Goal: Information Seeking & Learning: Learn about a topic

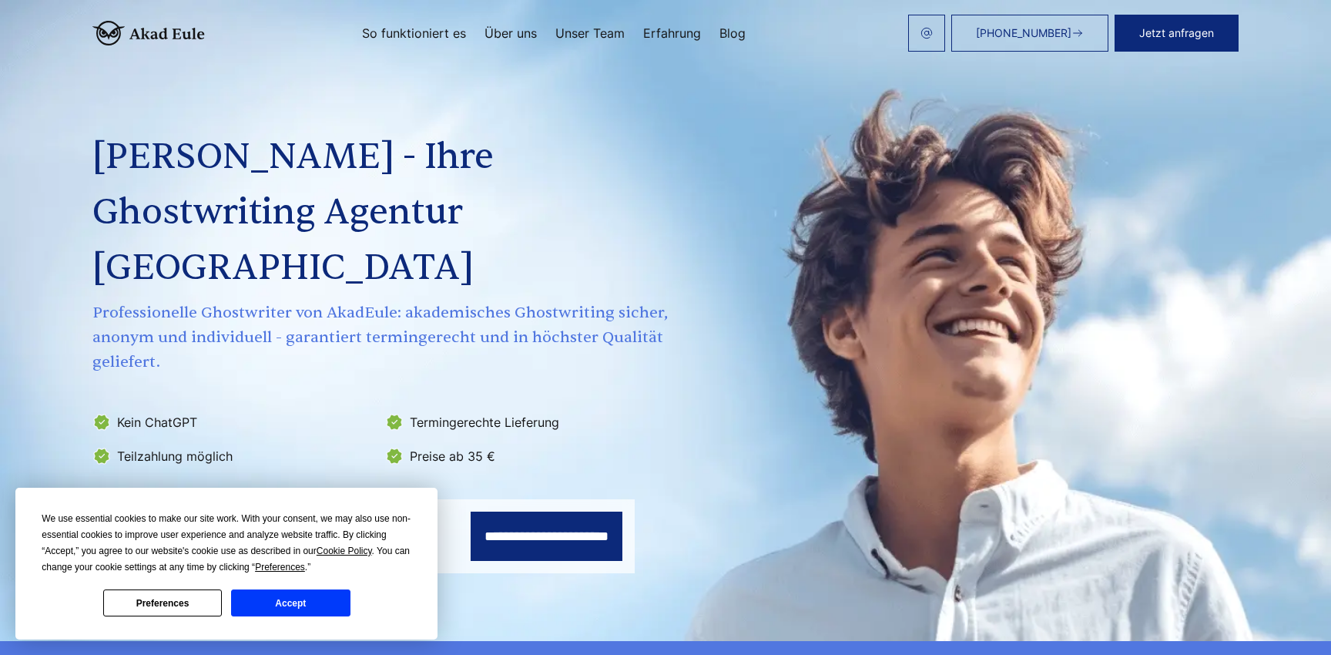
click at [297, 609] on button "Accept" at bounding box center [290, 602] width 119 height 27
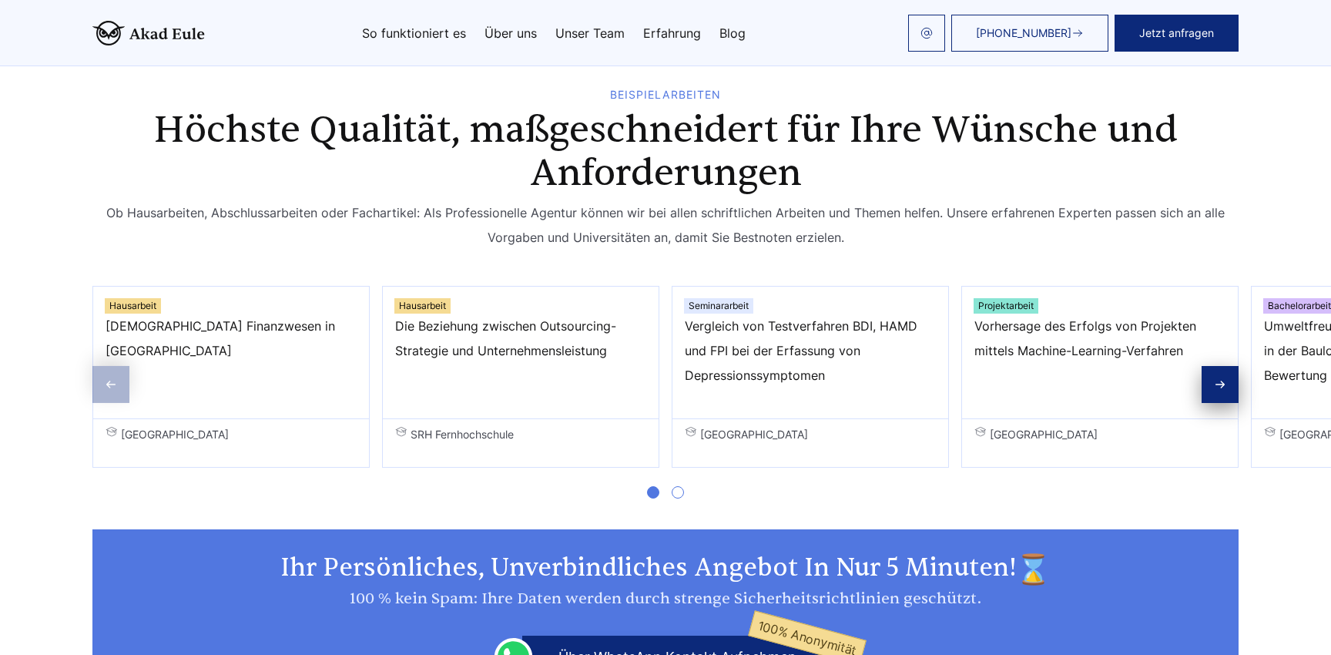
scroll to position [864, 0]
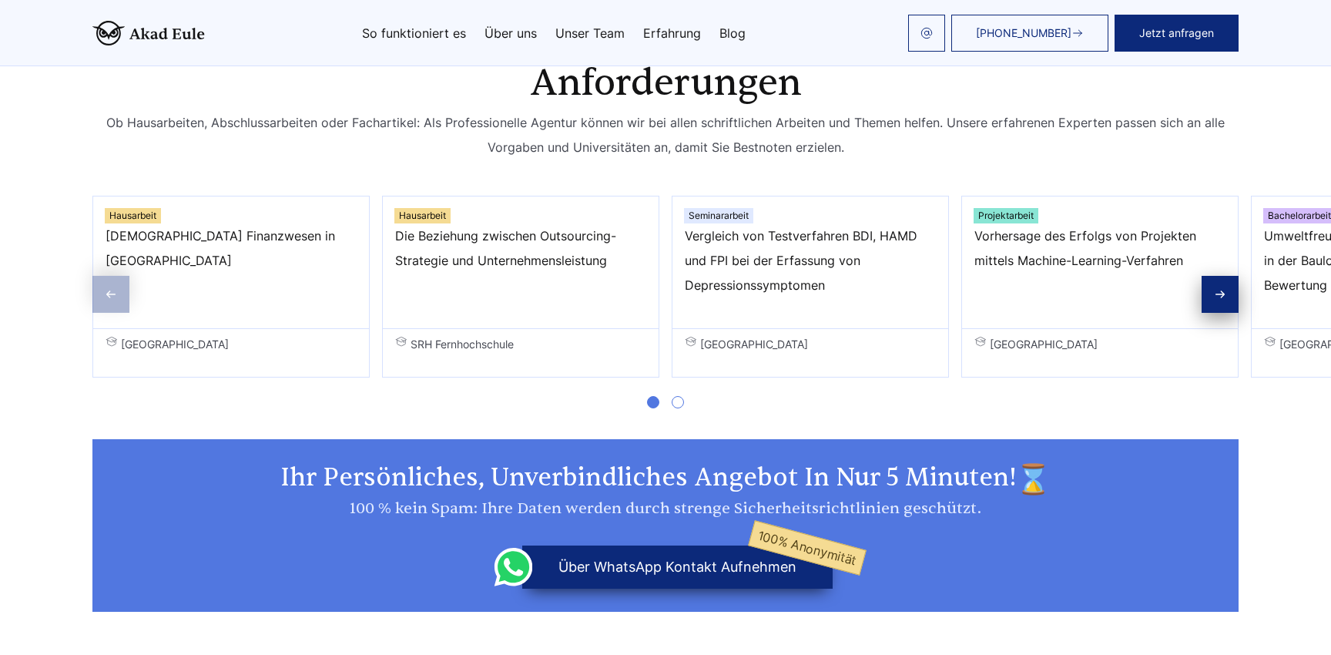
click at [699, 196] on div "Seminararbeit Vergleich von Testverfahren BDI, HAMD und FPI bei der Erfassung v…" at bounding box center [810, 287] width 277 height 182
click at [707, 196] on div "Seminararbeit Vergleich von Testverfahren BDI, HAMD und FPI bei der Erfassung v…" at bounding box center [810, 287] width 277 height 182
click at [743, 223] on span "Vergleich von Testverfahren BDI, HAMD und FPI bei der Erfassung von Depressions…" at bounding box center [810, 260] width 251 height 74
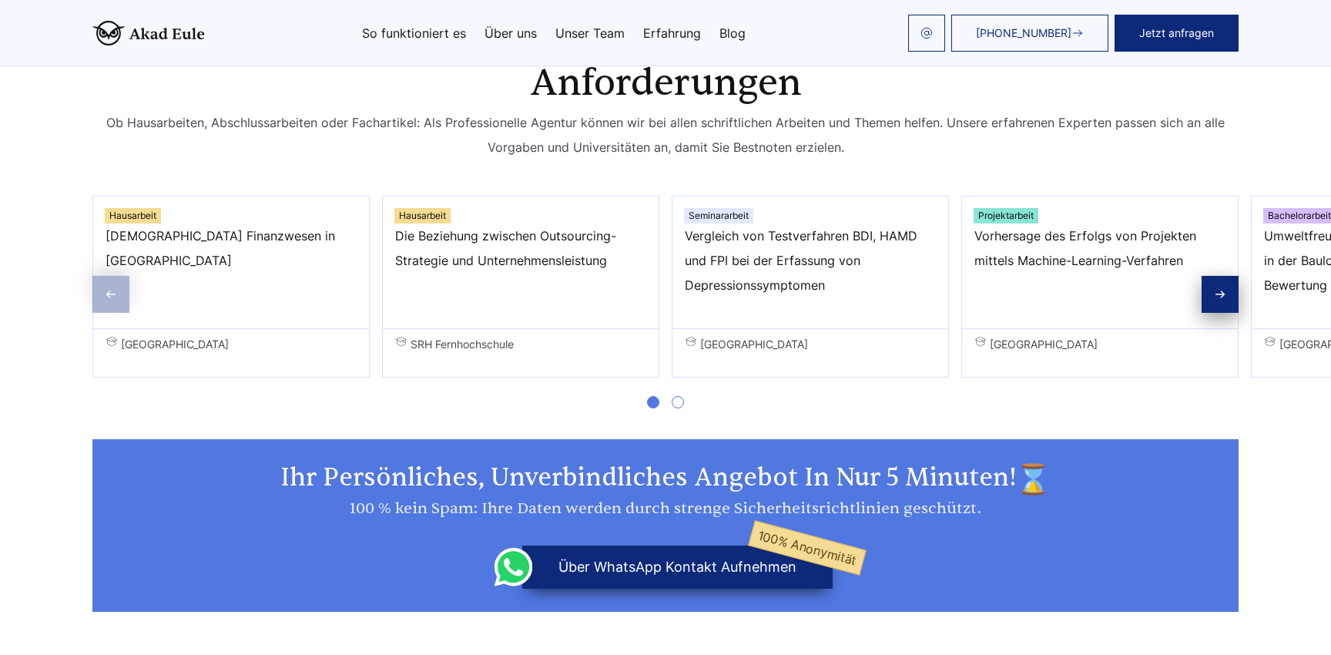
click at [743, 223] on span "Vergleich von Testverfahren BDI, HAMD und FPI bei der Erfassung von Depressions…" at bounding box center [810, 260] width 251 height 74
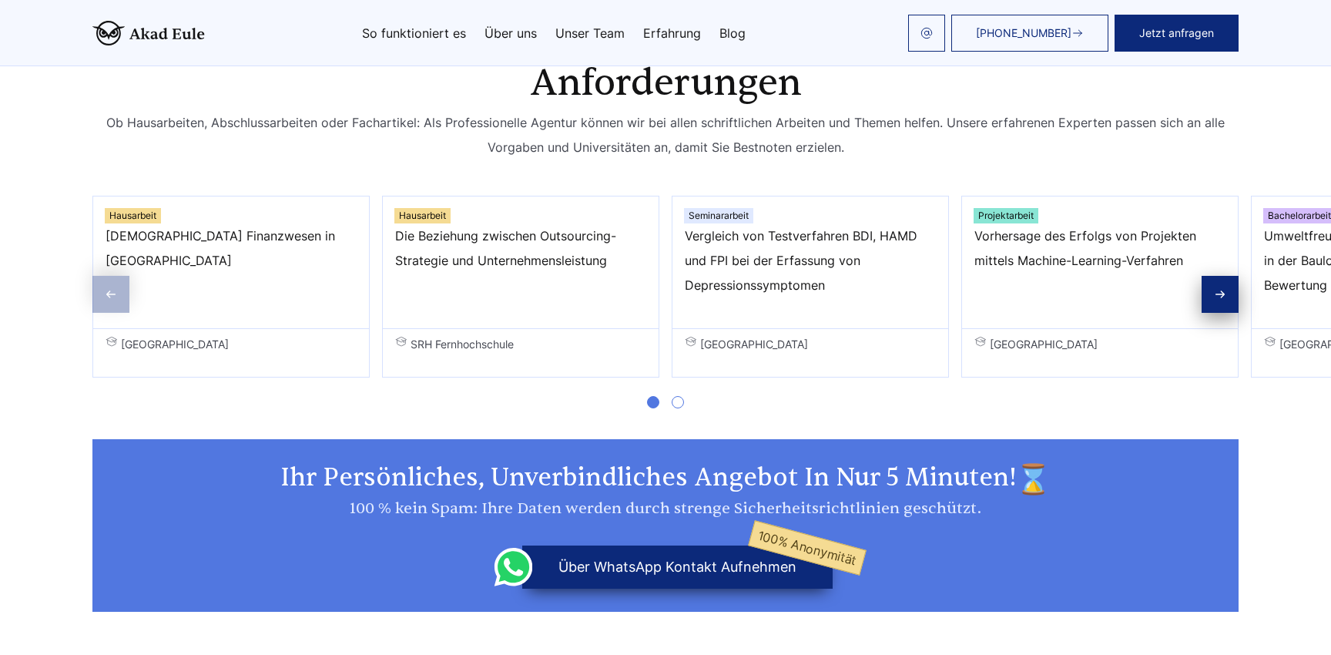
click at [743, 223] on span "Vergleich von Testverfahren BDI, HAMD und FPI bei der Erfassung von Depressions…" at bounding box center [810, 260] width 251 height 74
click at [734, 223] on span "Vergleich von Testverfahren BDI, HAMD und FPI bei der Erfassung von Depressions…" at bounding box center [810, 260] width 251 height 74
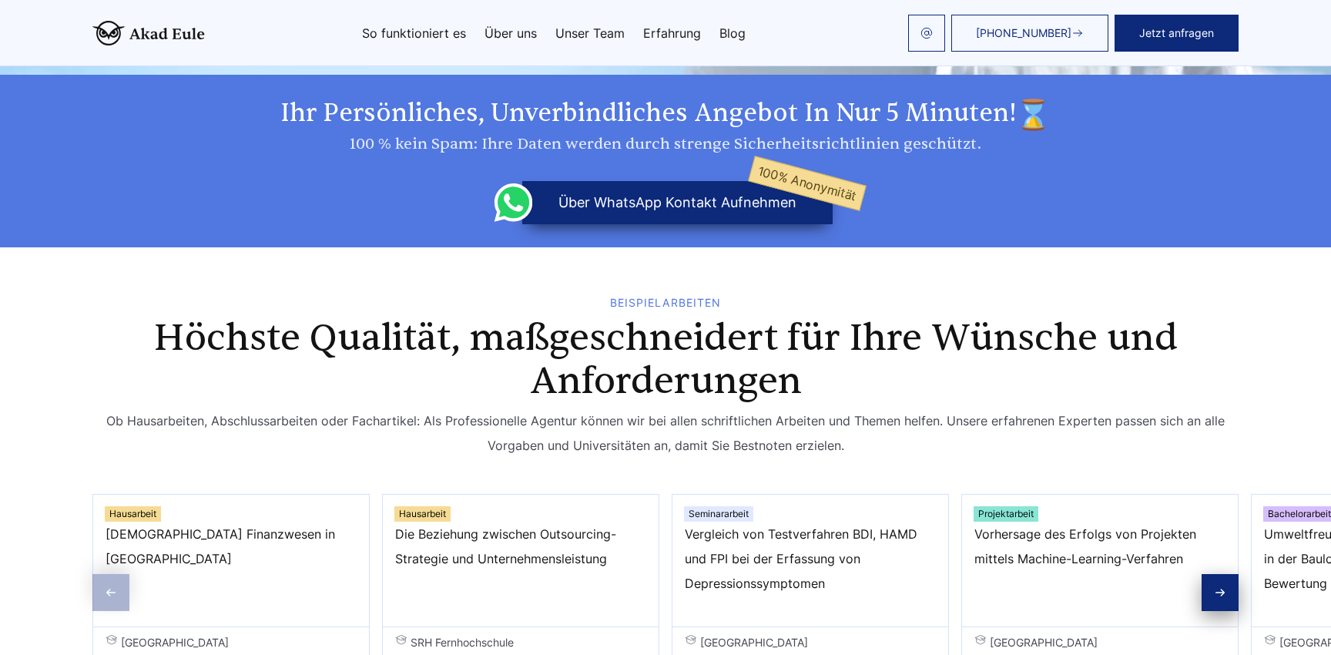
scroll to position [564, 0]
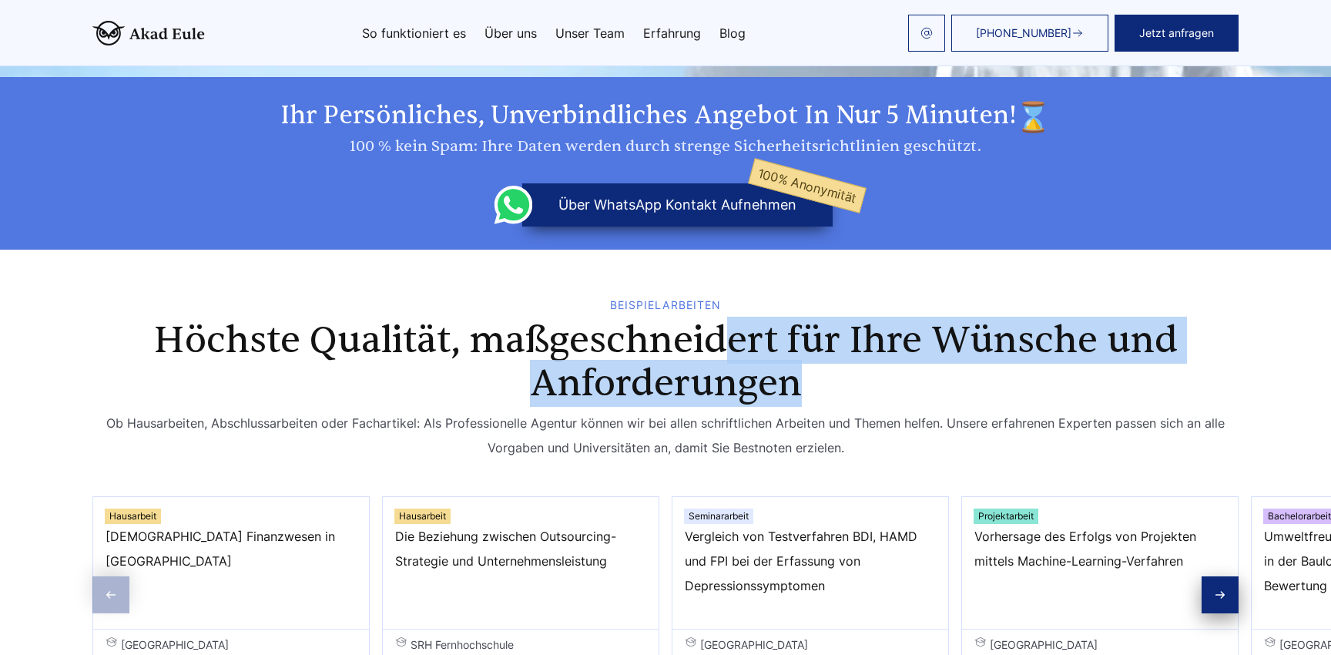
drag, startPoint x: 722, startPoint y: 276, endPoint x: 825, endPoint y: 328, distance: 115.4
click at [826, 328] on h2 "Höchste Qualität, maßgeschneidert für Ihre Wünsche und Anforderungen" at bounding box center [665, 362] width 1089 height 86
click at [825, 328] on h2 "Höchste Qualität, maßgeschneidert für Ihre Wünsche und Anforderungen" at bounding box center [665, 362] width 1089 height 86
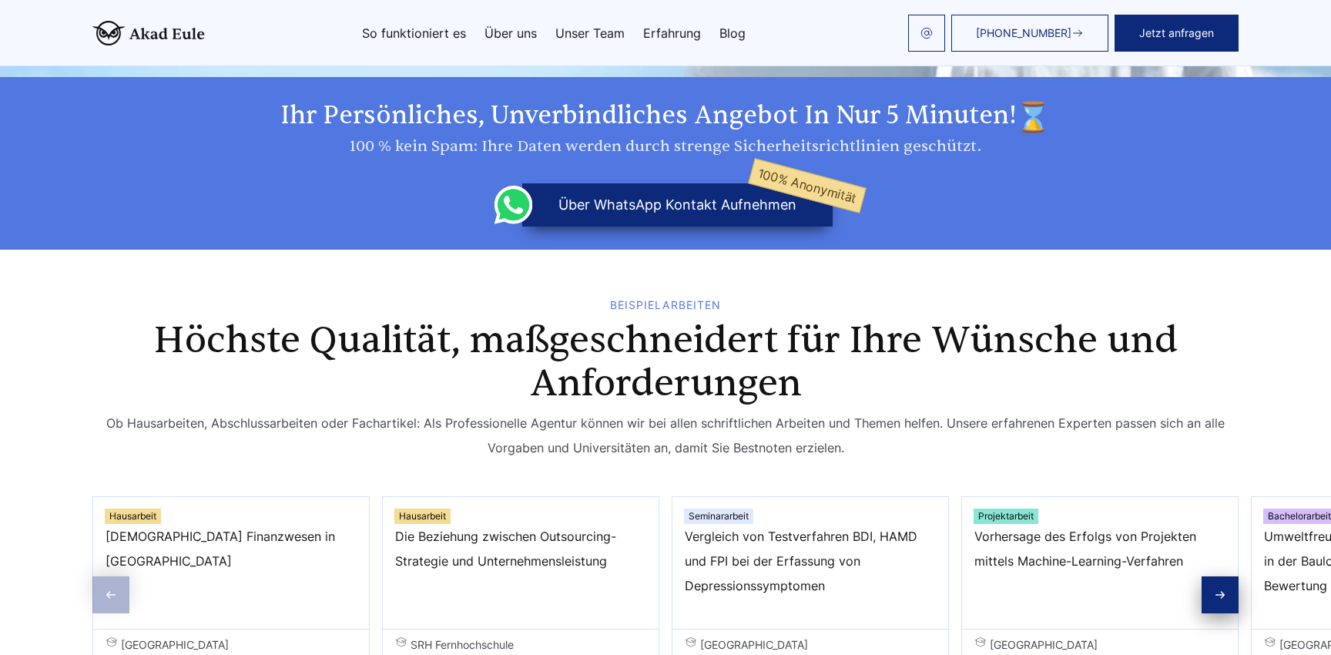
click at [820, 496] on div "Seminararbeit Vergleich von Testverfahren BDI, HAMD und FPI bei der Erfassung v…" at bounding box center [810, 587] width 277 height 182
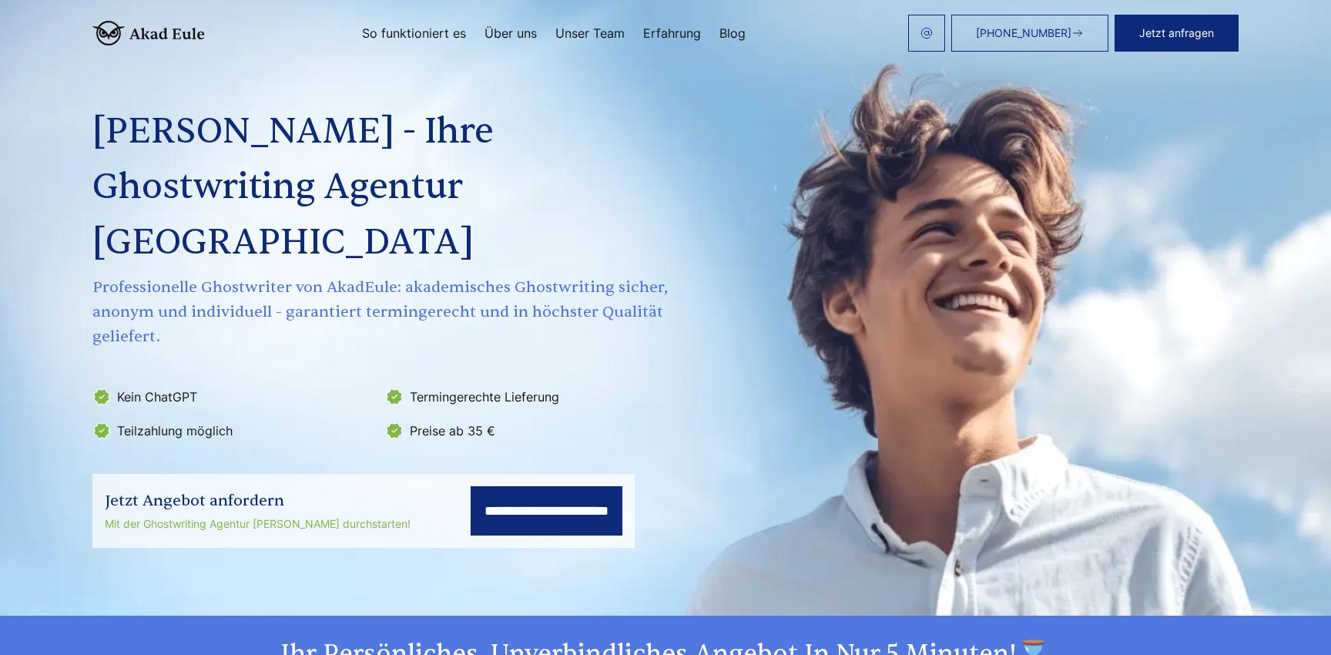
scroll to position [0, 0]
